Goal: Complete application form

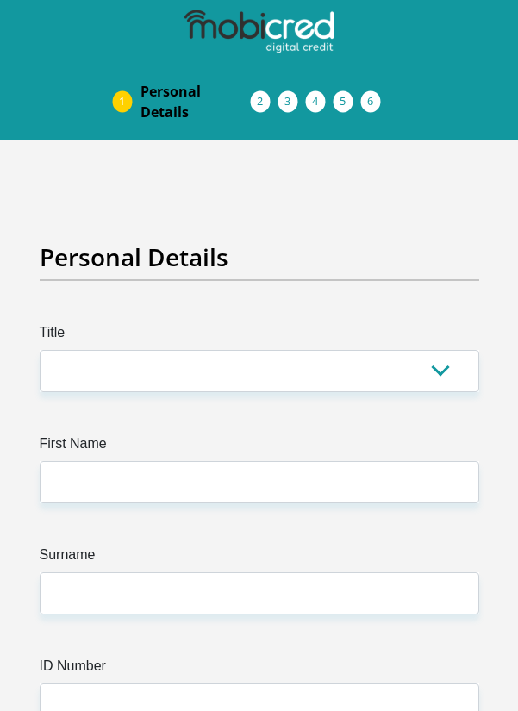
click at [419, 556] on label "Surname" at bounding box center [259, 558] width 439 height 28
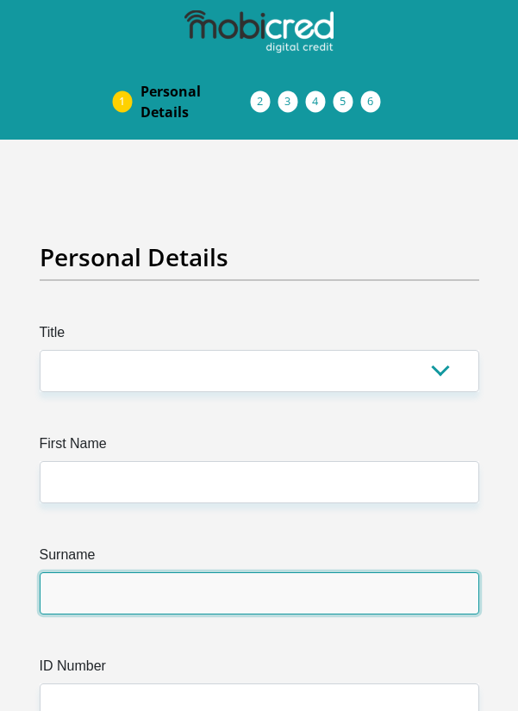
click at [419, 572] on input "Surname" at bounding box center [259, 593] width 439 height 42
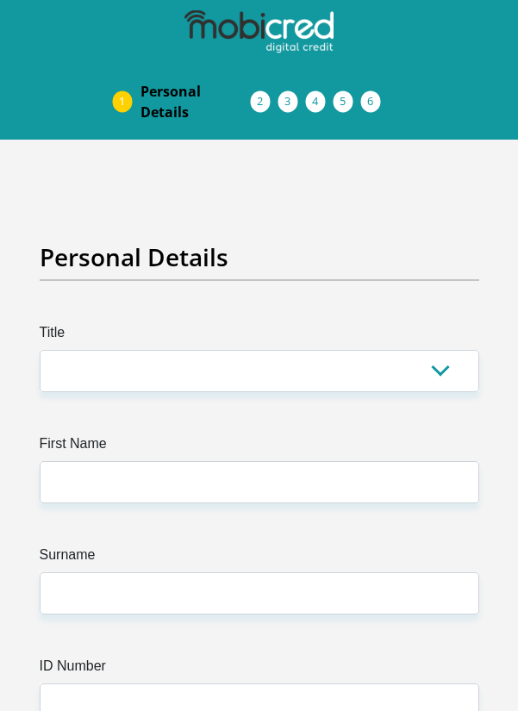
click at [400, 551] on label "Surname" at bounding box center [259, 558] width 439 height 28
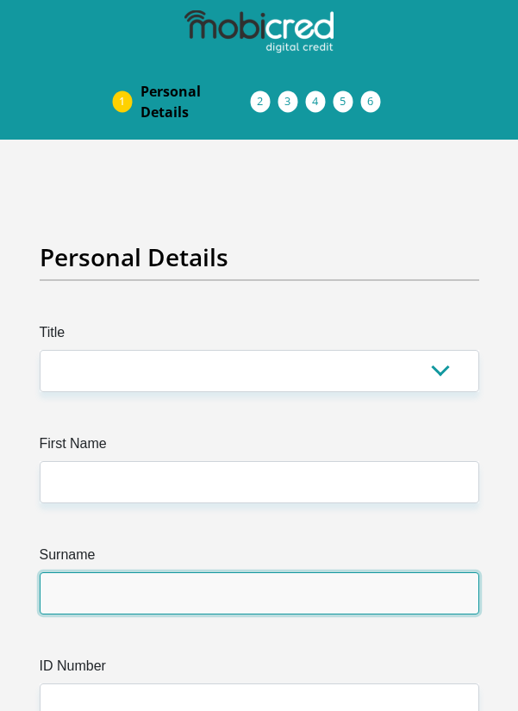
click at [400, 572] on input "Surname" at bounding box center [259, 593] width 439 height 42
click at [436, 588] on input "Surname" at bounding box center [259, 593] width 439 height 42
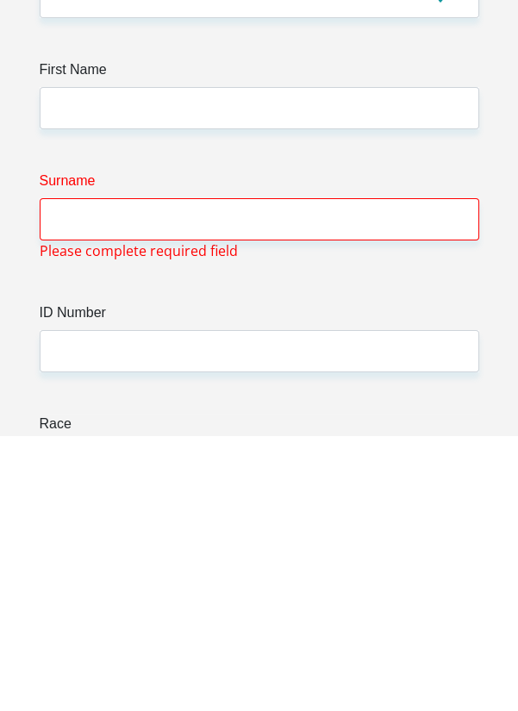
scroll to position [98, 0]
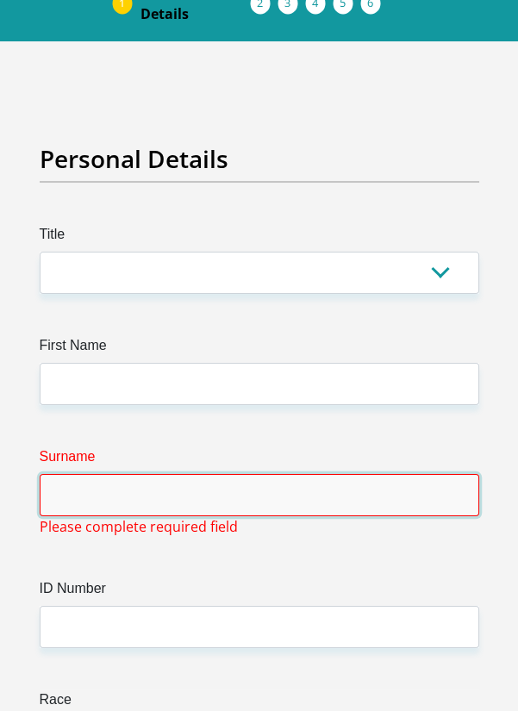
type input "P"
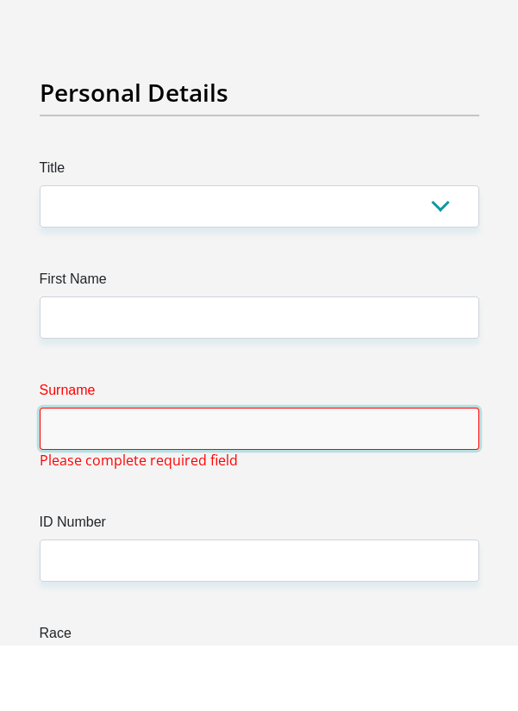
type input "P"
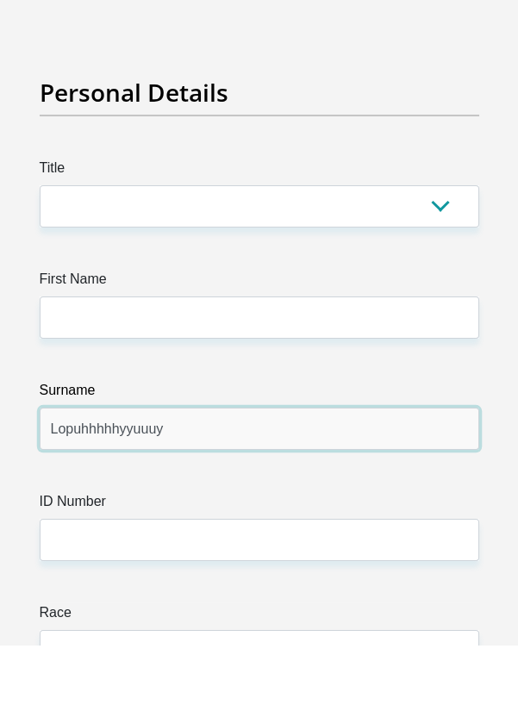
type input "Lopuhhhhhyyuuuy"
